Goal: Information Seeking & Learning: Find specific fact

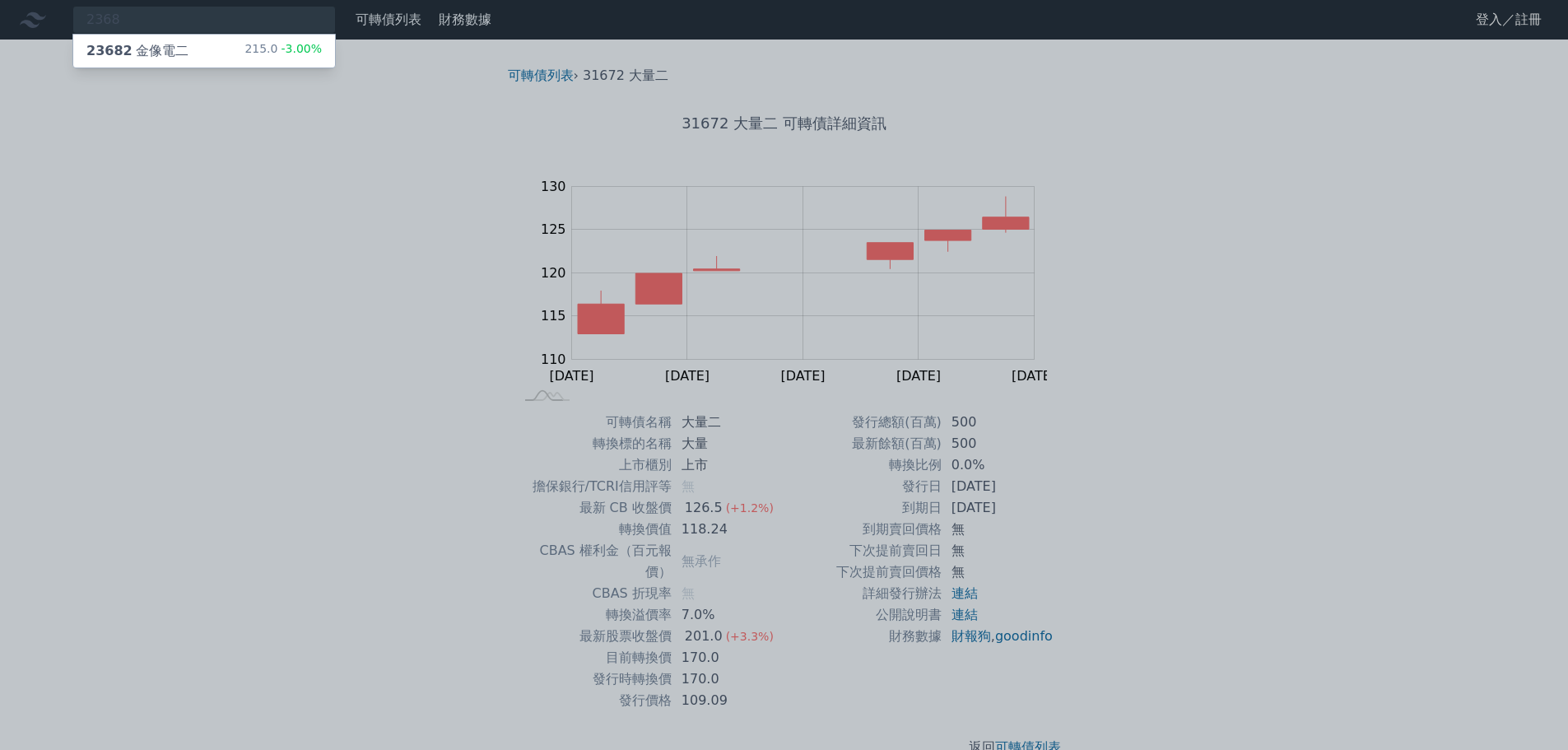
type input "2368"
click at [150, 50] on div "23682 金像電二" at bounding box center [138, 51] width 102 height 20
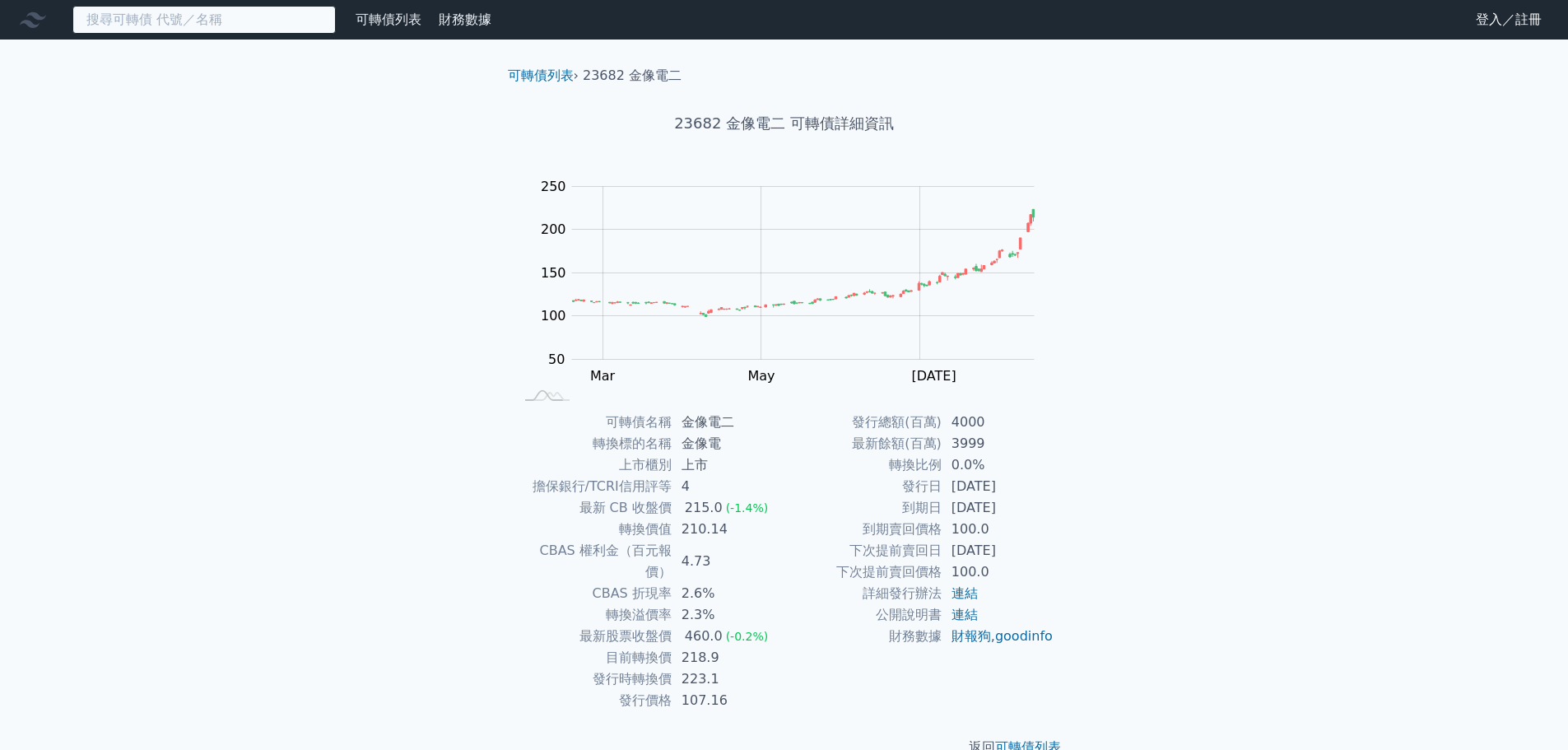
click at [149, 25] on input at bounding box center [204, 19] width 263 height 28
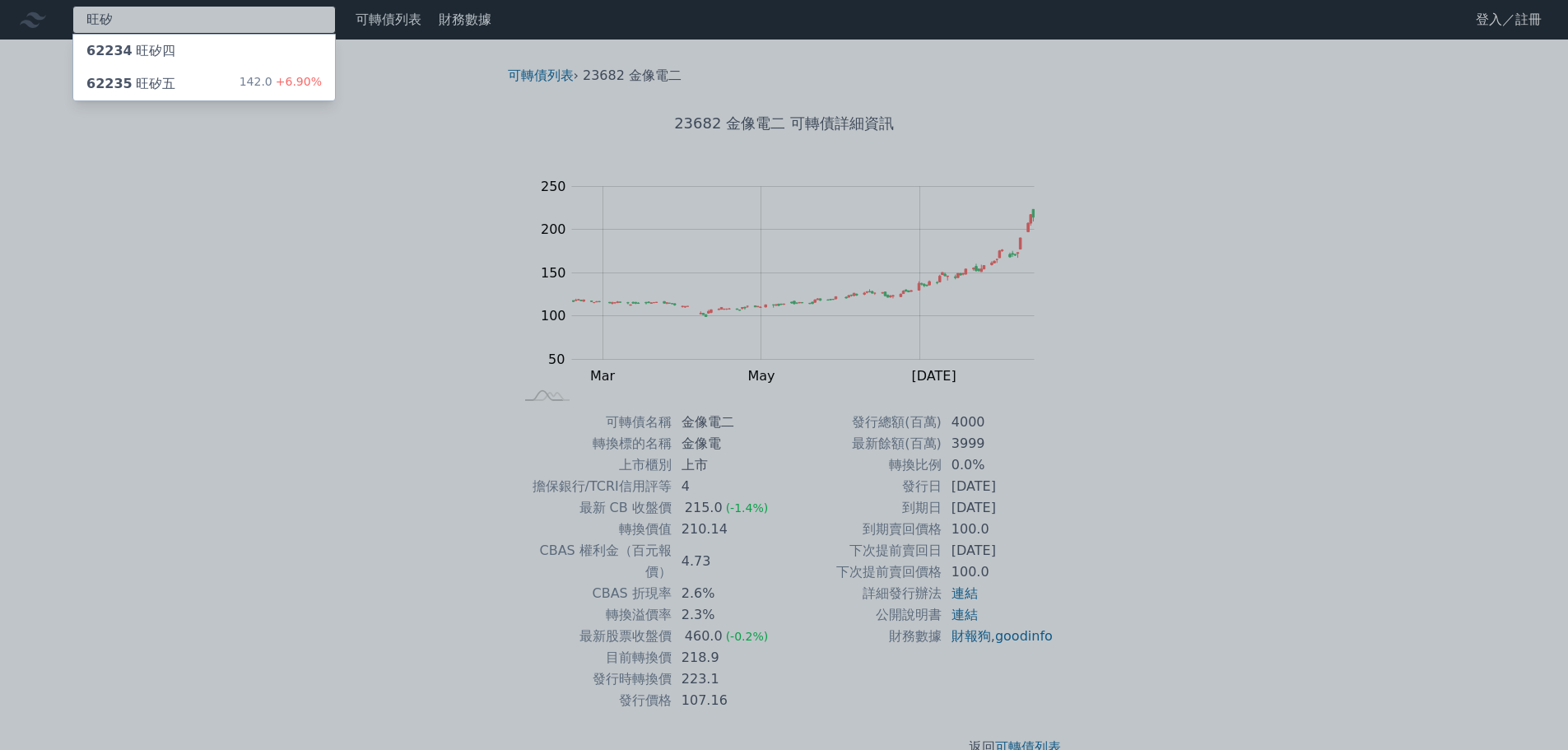
type input "旺矽"
click at [165, 86] on div "62235 旺矽五" at bounding box center [131, 84] width 89 height 20
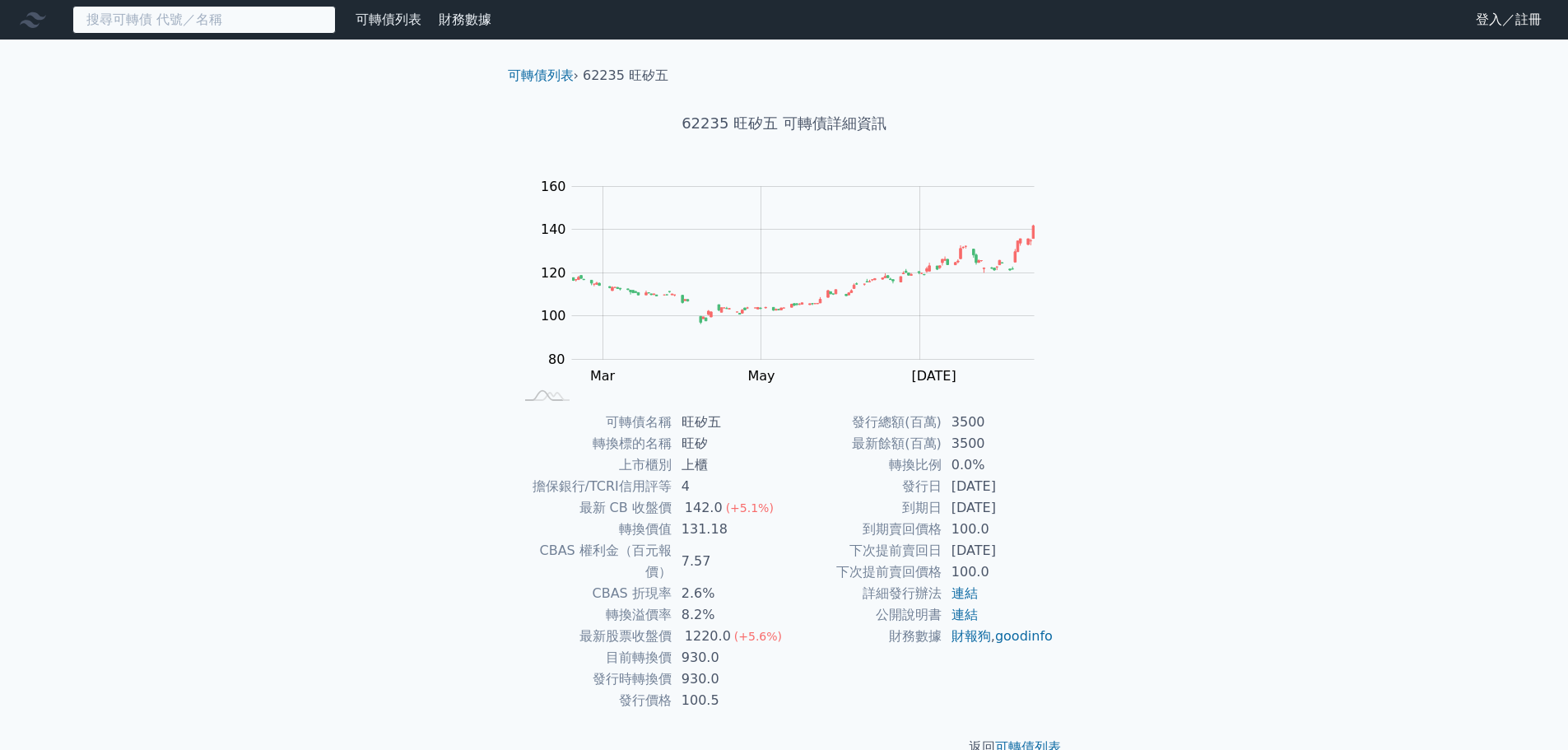
click at [124, 10] on input at bounding box center [204, 19] width 263 height 28
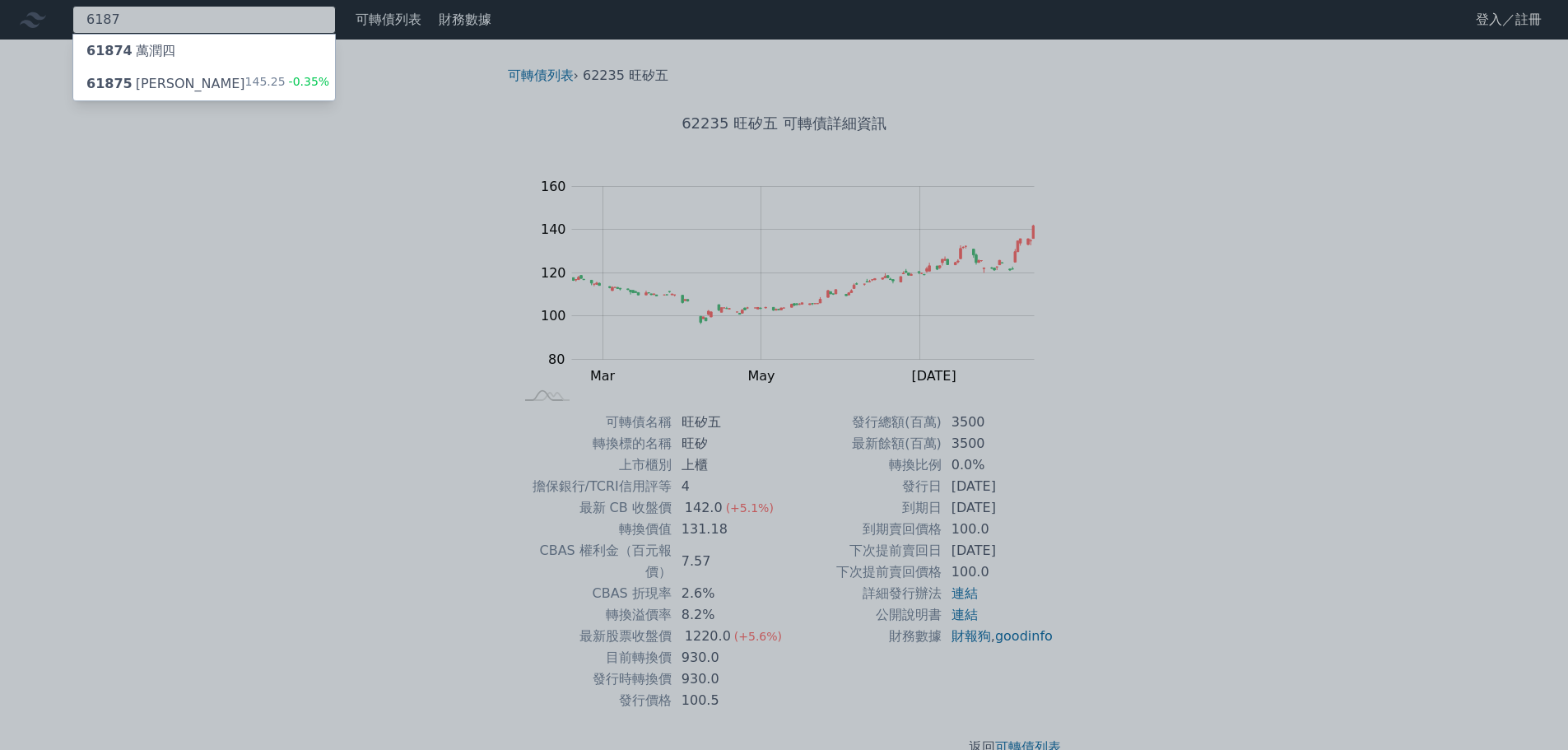
type input "6187"
click at [151, 86] on div "61875 [PERSON_NAME]" at bounding box center [166, 84] width 159 height 20
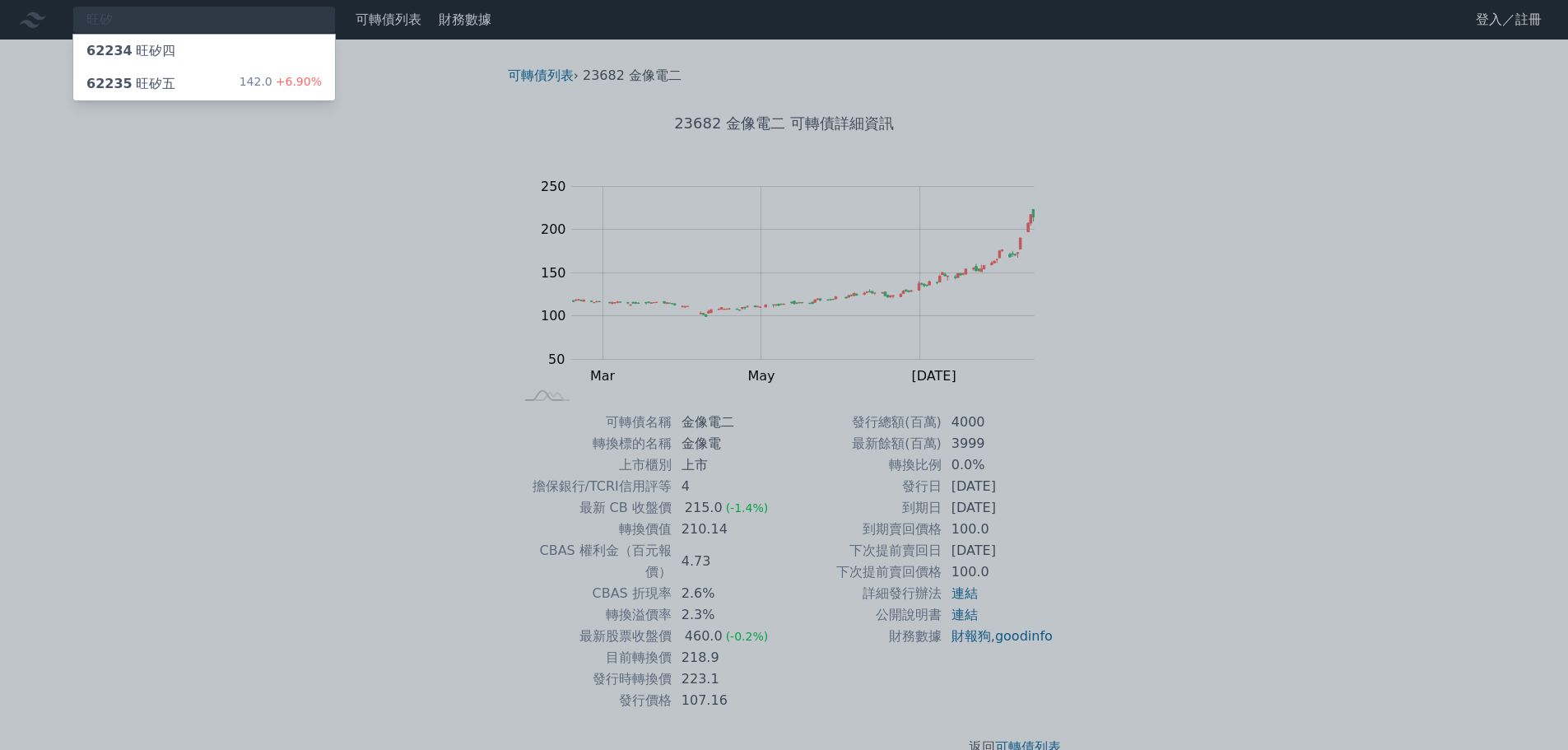
click at [148, 84] on div "62235 旺矽五" at bounding box center [131, 84] width 89 height 20
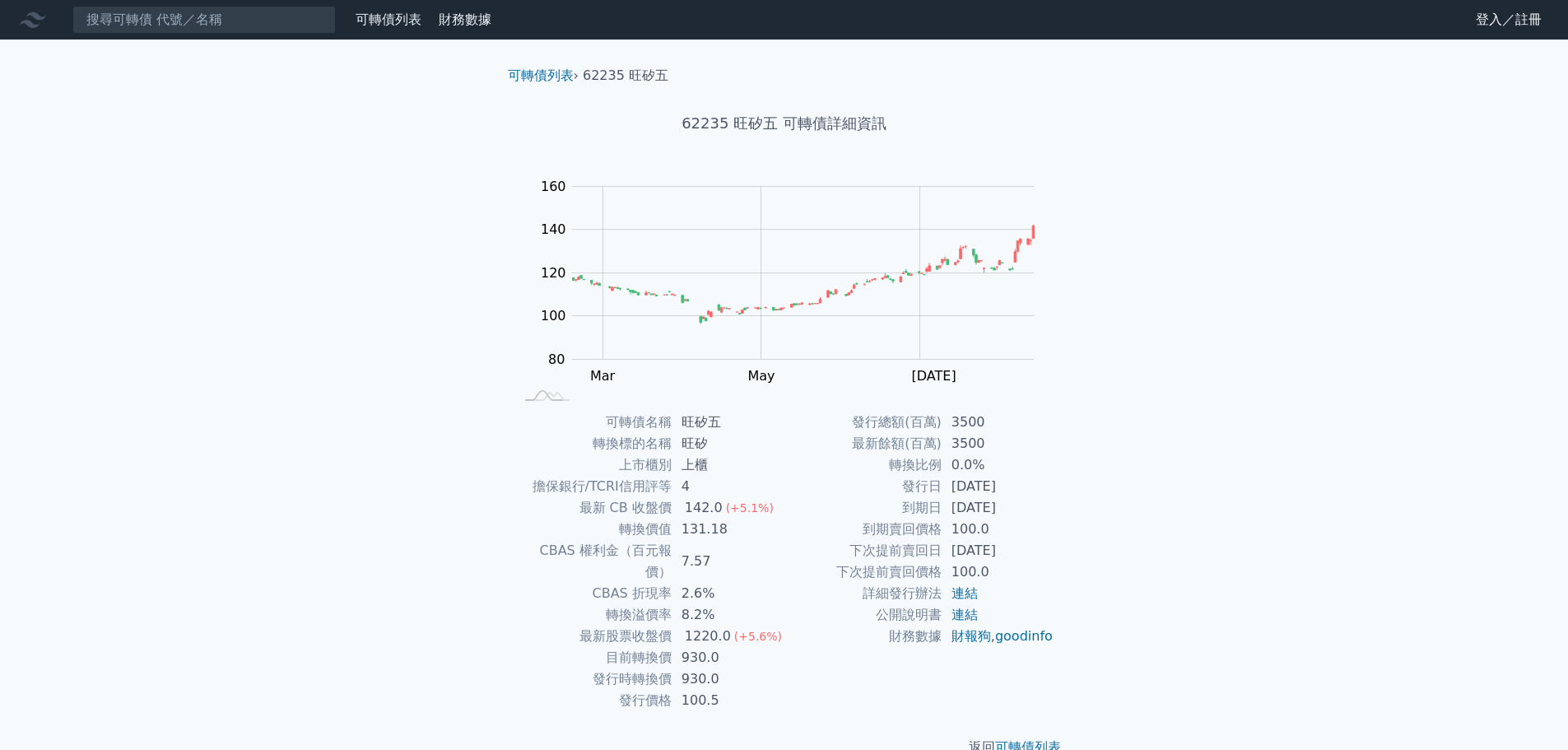
click at [1321, 330] on div "可轉債列表 財務數據 可轉債列表 財務數據 登入／註冊 登入／註冊 可轉債列表 › 62235 旺矽五 62235 旺矽五 可轉債詳細資訊 Zoom Out …" at bounding box center [784, 392] width 1568 height 784
click at [1309, 405] on div "可轉債列表 財務數據 可轉債列表 財務數據 登入／註冊 登入／註冊 可轉債列表 › 62235 旺矽五 62235 旺矽五 可轉債詳細資訊 Zoom Out …" at bounding box center [784, 392] width 1568 height 784
